Goal: Task Accomplishment & Management: Use online tool/utility

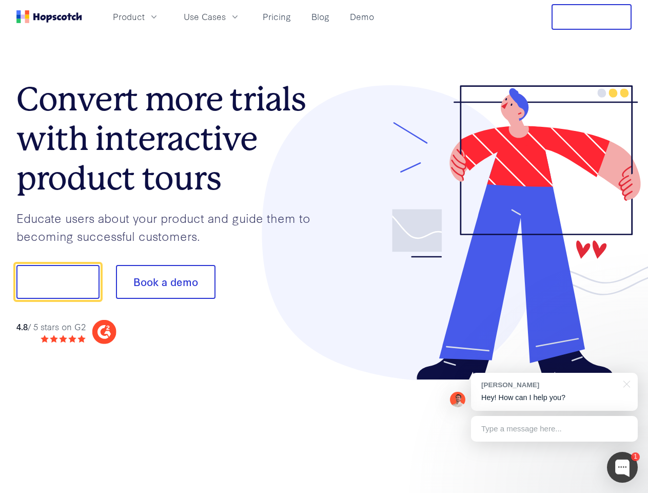
click at [324, 246] on div at bounding box center [478, 232] width 308 height 295
click at [145, 16] on span "Product" at bounding box center [129, 16] width 32 height 13
click at [226, 16] on span "Use Cases" at bounding box center [205, 16] width 42 height 13
click at [592, 17] on button "Free Trial" at bounding box center [592, 17] width 80 height 26
click at [57, 282] on button "Show me!" at bounding box center [57, 282] width 83 height 34
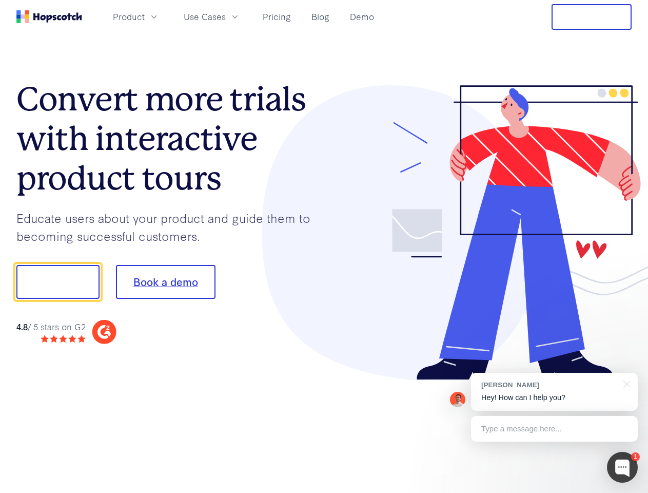
click at [165, 282] on button "Book a demo" at bounding box center [166, 282] width 100 height 34
click at [623, 467] on div at bounding box center [622, 467] width 31 height 31
click at [554, 392] on div "[PERSON_NAME] Hey! How can I help you?" at bounding box center [554, 392] width 167 height 38
click at [625, 383] on div at bounding box center [541, 280] width 192 height 342
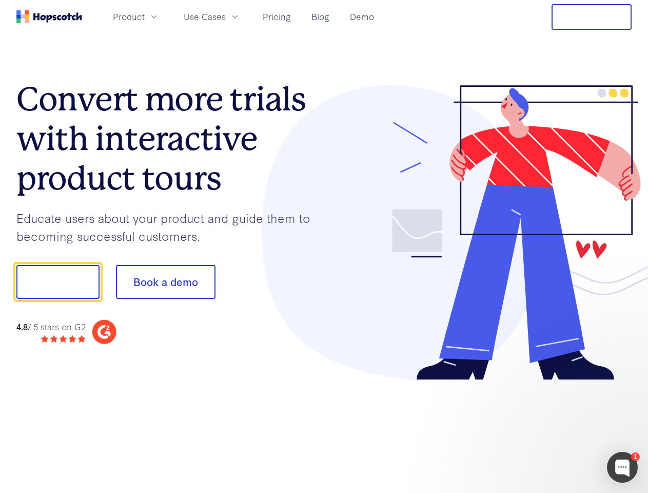
click at [554, 429] on div at bounding box center [541, 349] width 192 height 205
